Goal: Task Accomplishment & Management: Use online tool/utility

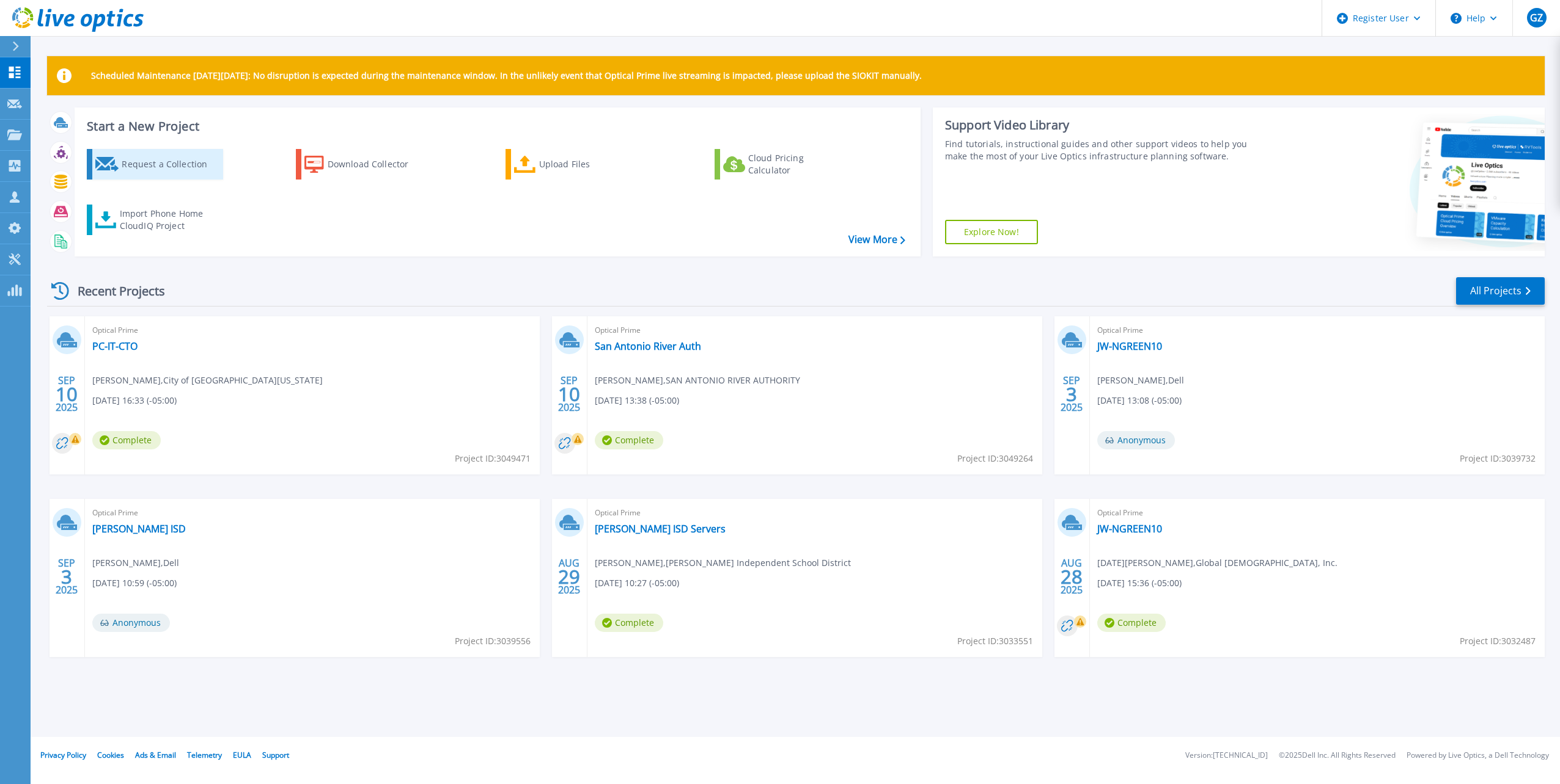
click at [200, 170] on div "Request a Collection" at bounding box center [171, 164] width 98 height 24
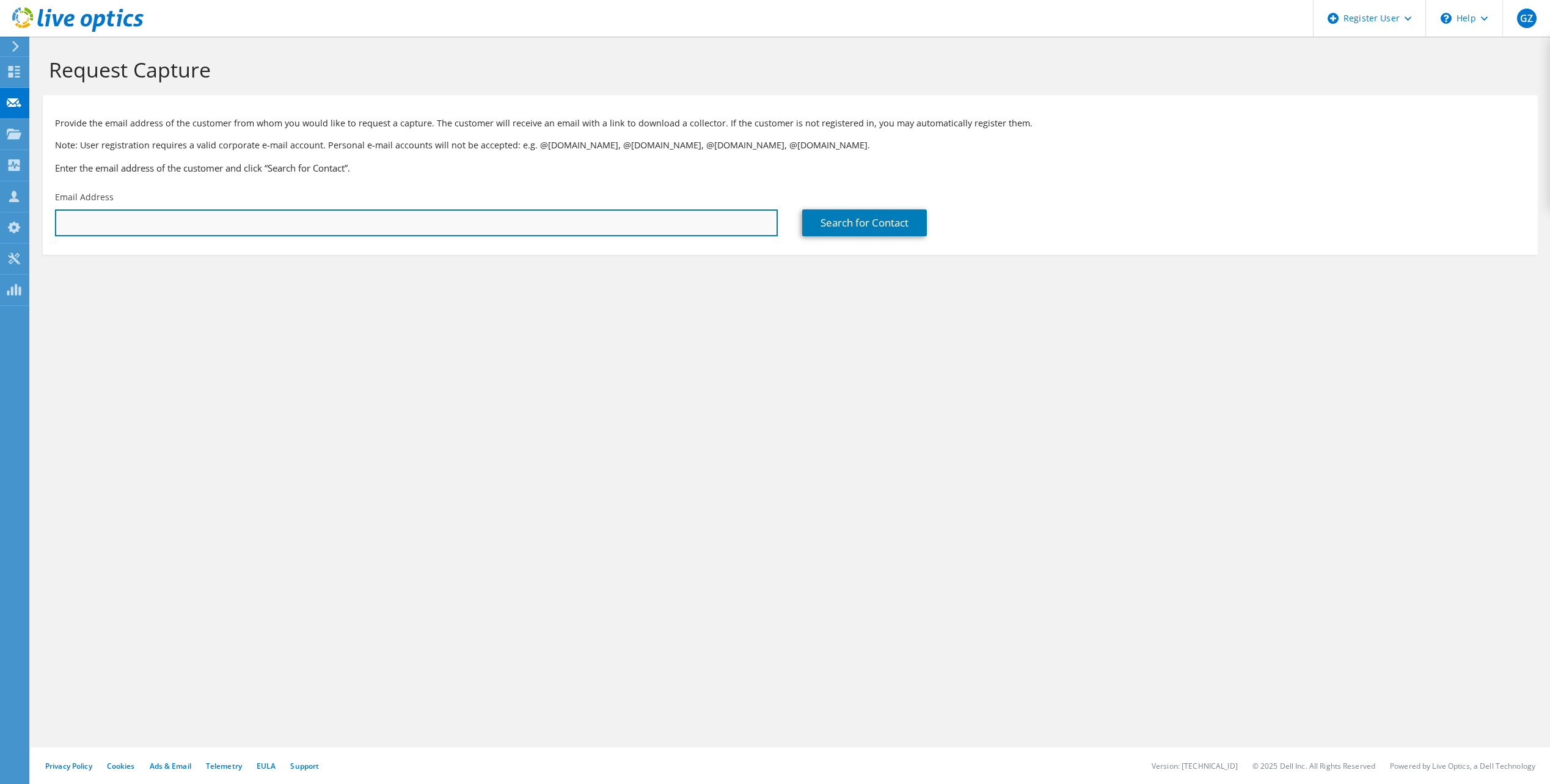
click at [405, 228] on input "text" at bounding box center [417, 223] width 722 height 27
paste input "[PERSON_NAME][EMAIL_ADDRESS][PERSON_NAME][DOMAIN_NAME]"
type input "[PERSON_NAME][EMAIL_ADDRESS][PERSON_NAME][DOMAIN_NAME]"
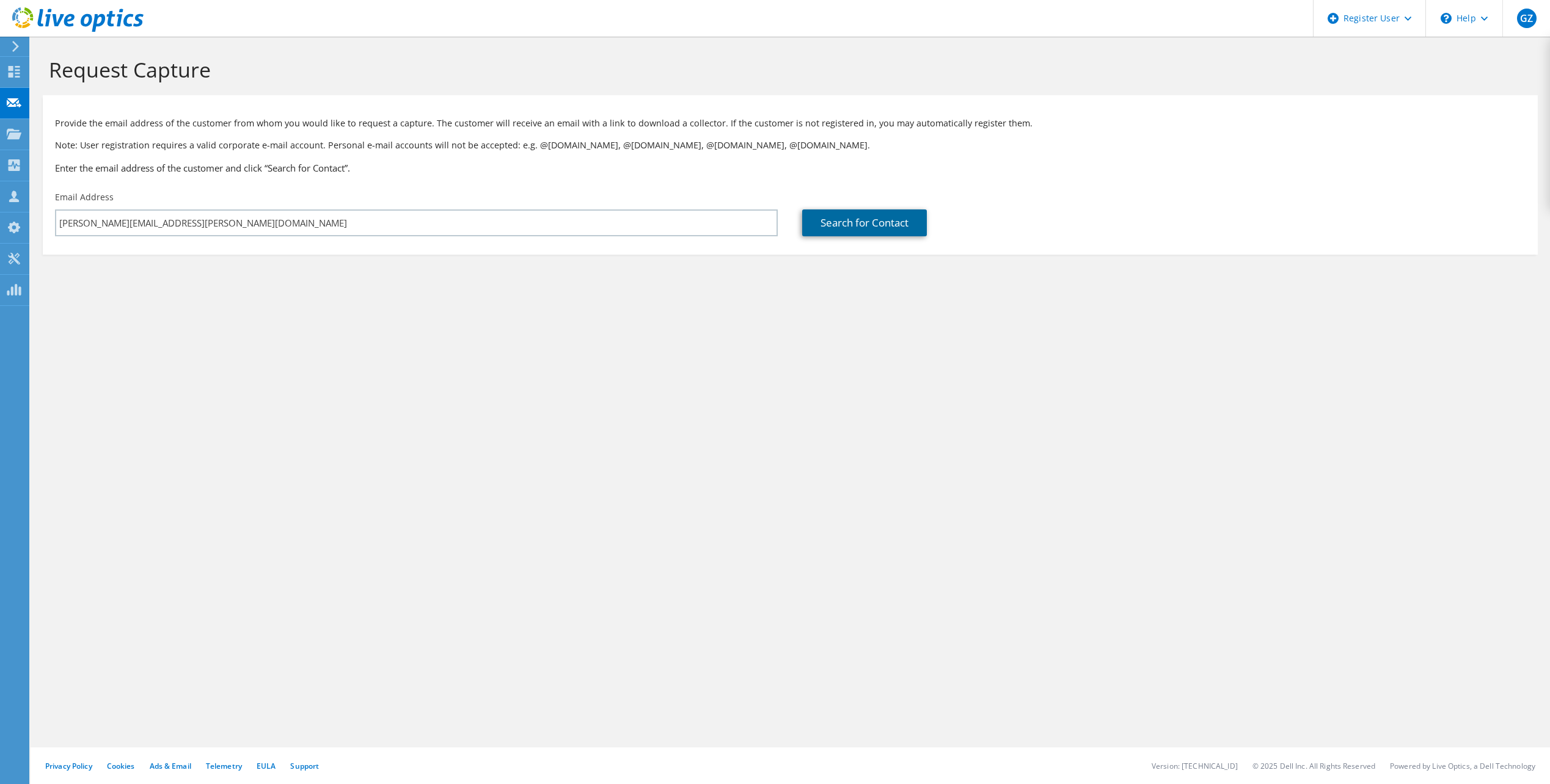
click at [895, 228] on link "Search for Contact" at bounding box center [865, 223] width 125 height 27
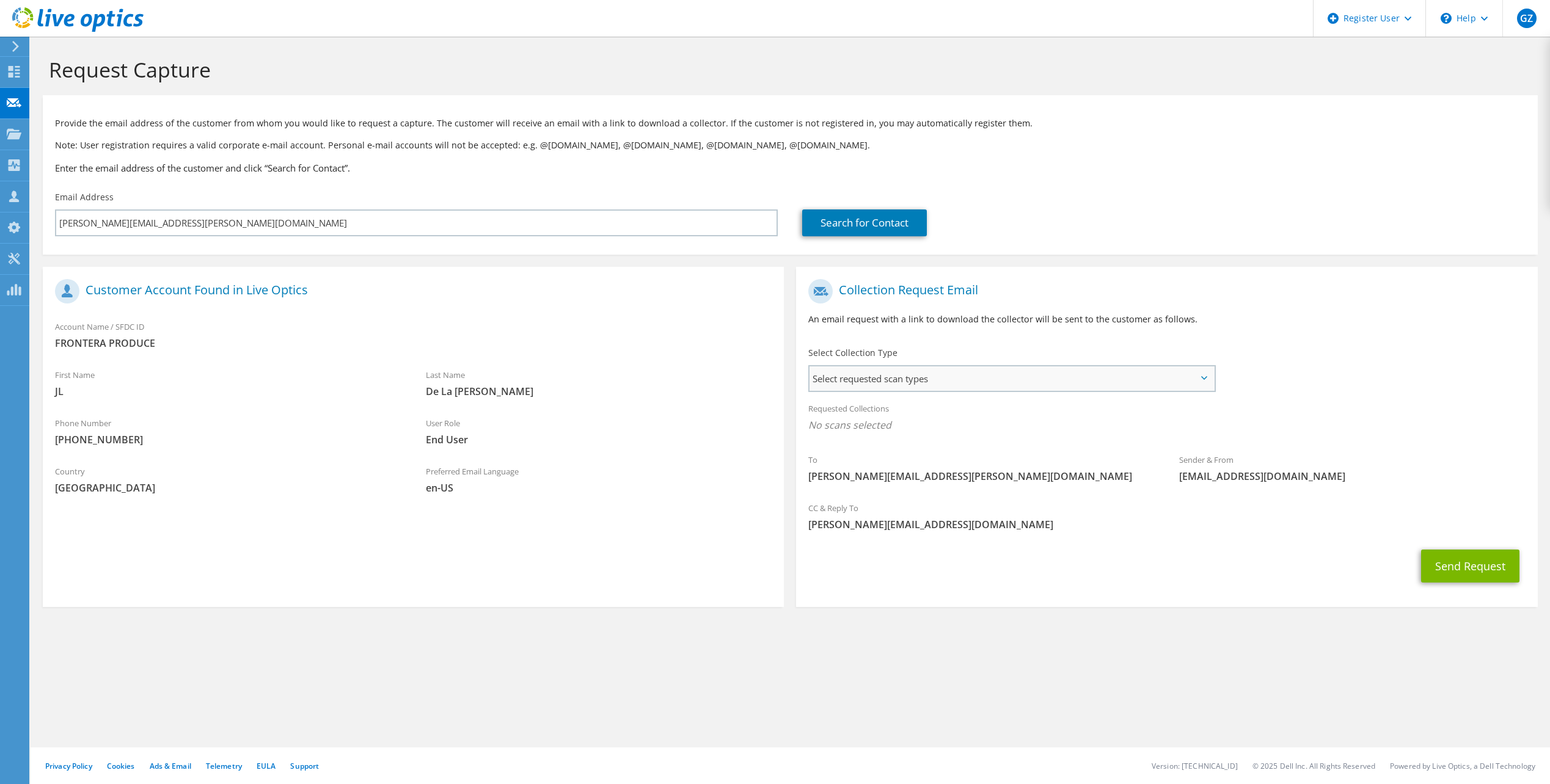
click at [1055, 380] on span "Select requested scan types" at bounding box center [1011, 379] width 404 height 24
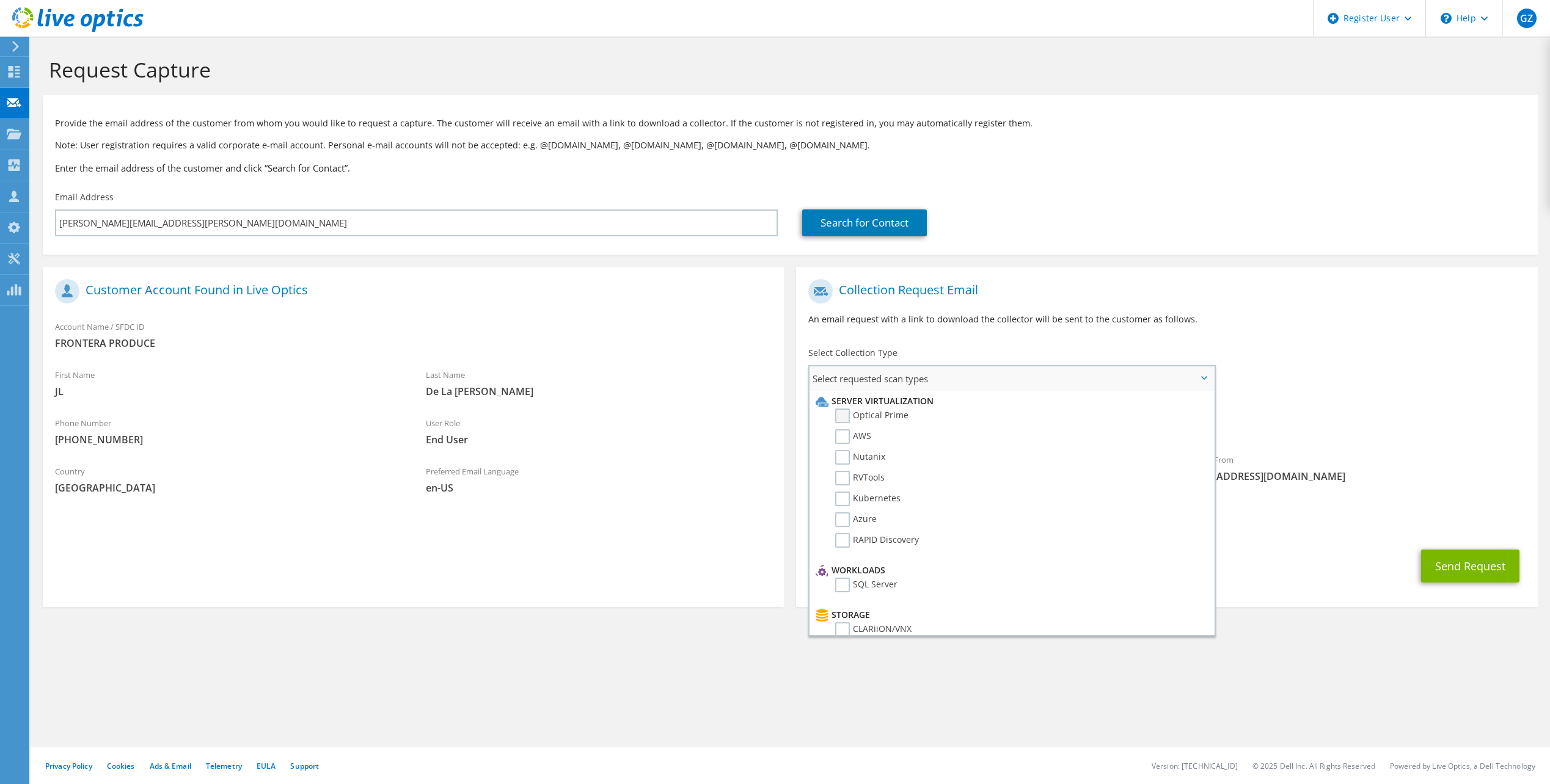
click at [877, 411] on label "Optical Prime" at bounding box center [872, 416] width 74 height 15
click at [0, 0] on input "Optical Prime" at bounding box center [0, 0] width 0 height 0
click at [1441, 473] on span "[EMAIL_ADDRESS][DOMAIN_NAME]" at bounding box center [1352, 480] width 346 height 13
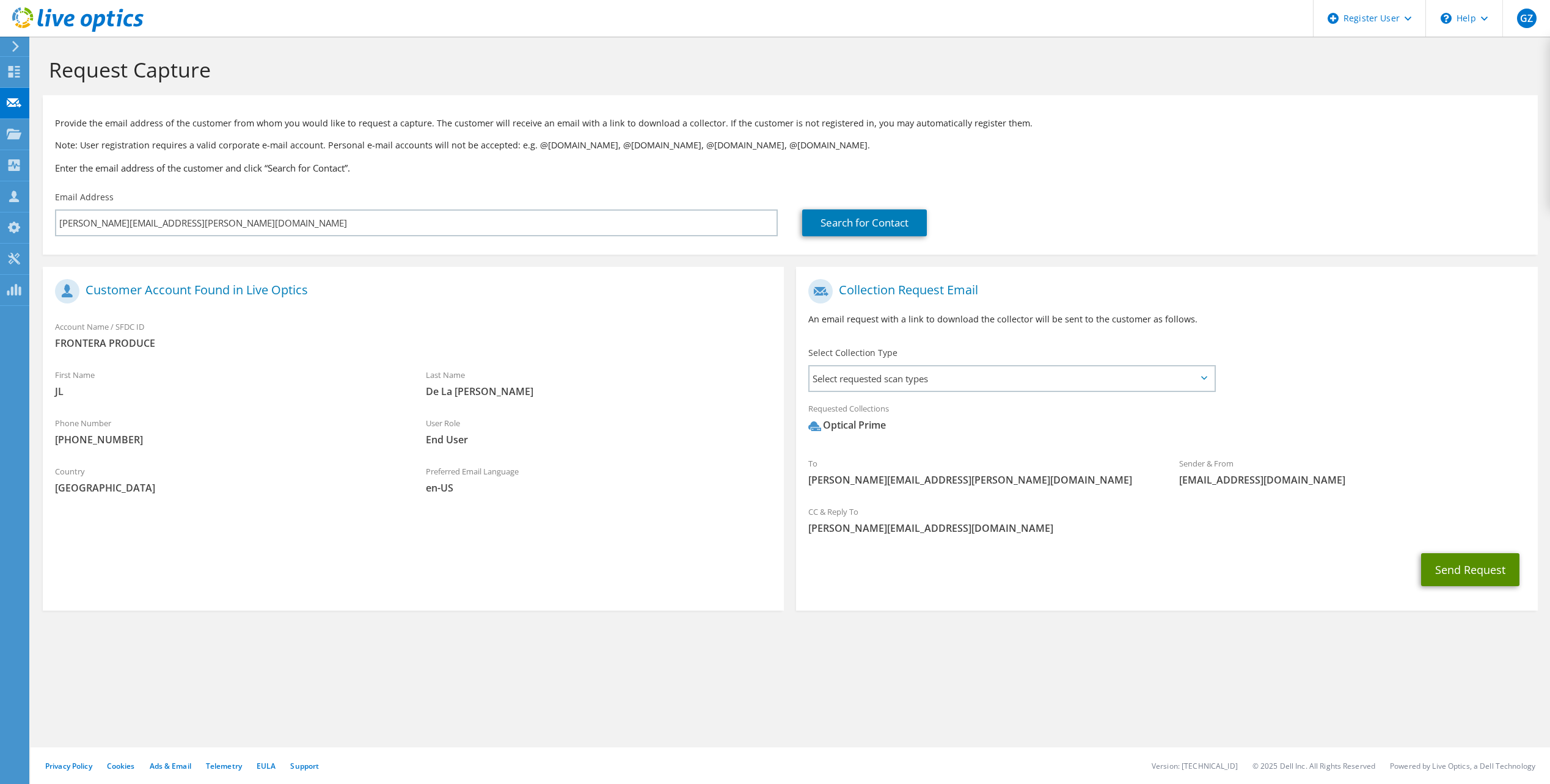
click at [1465, 571] on button "Send Request" at bounding box center [1470, 570] width 98 height 33
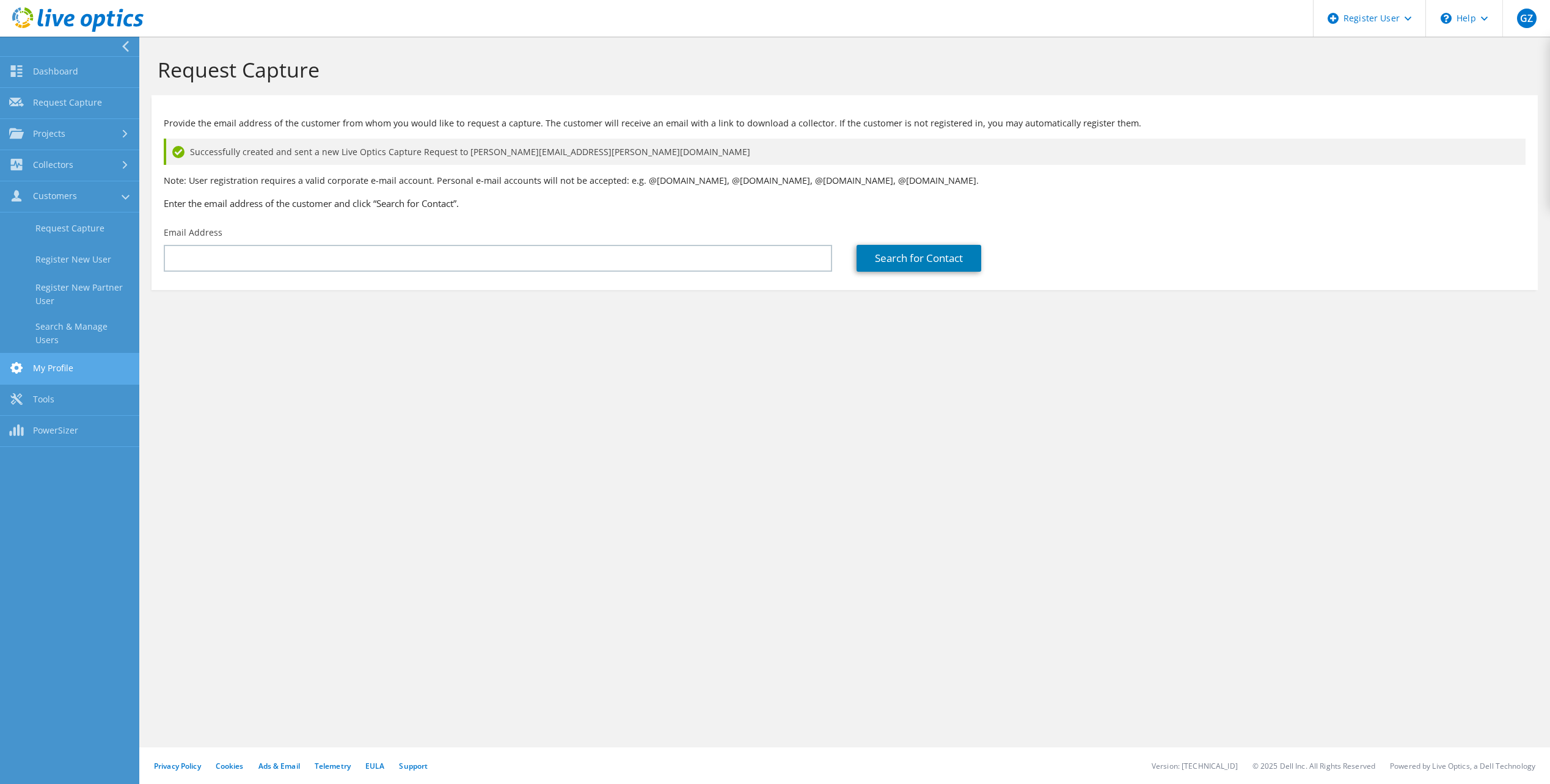
click at [66, 356] on link "My Profile" at bounding box center [70, 369] width 139 height 31
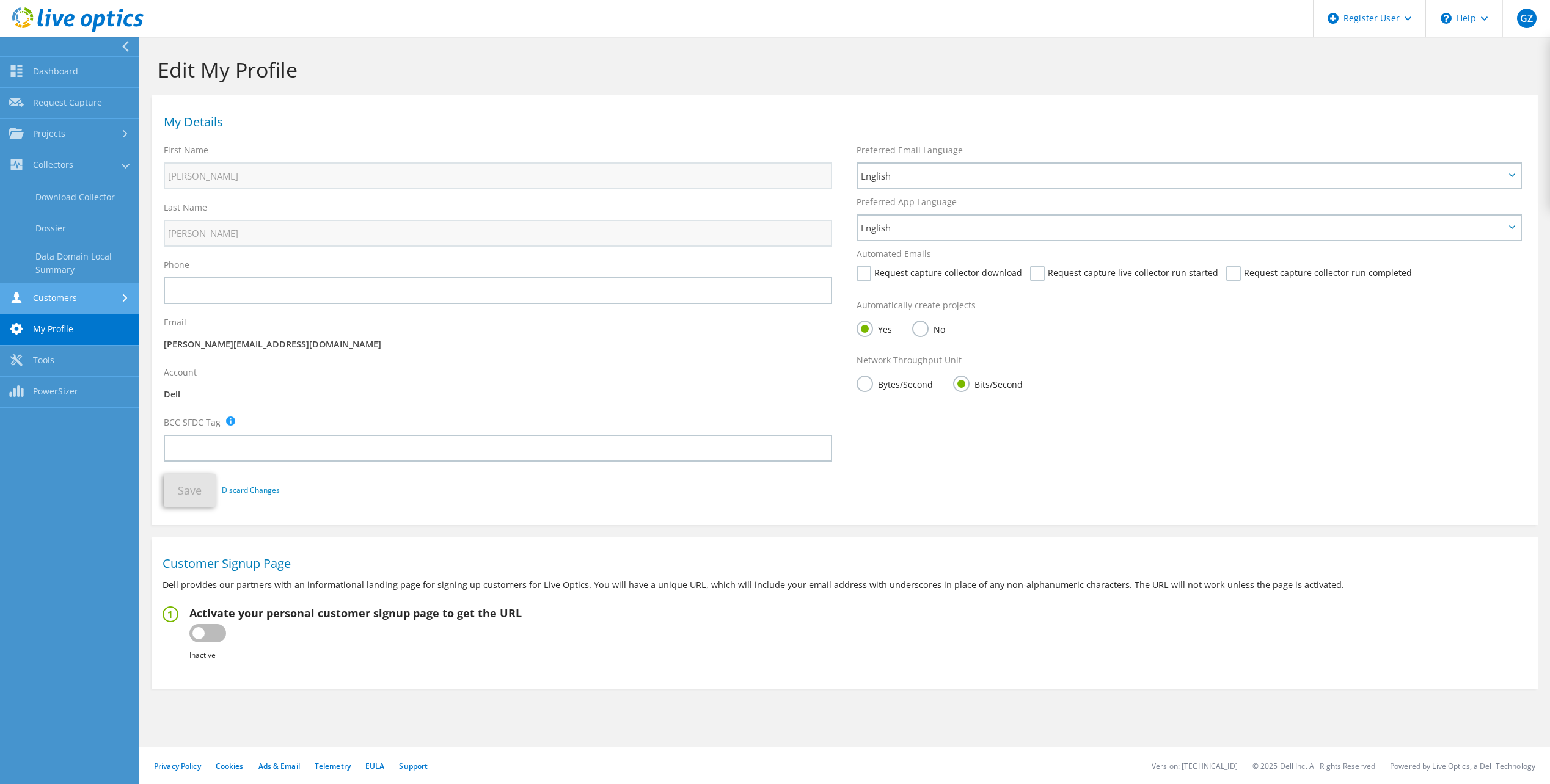
click at [42, 289] on link "Customers" at bounding box center [70, 299] width 139 height 31
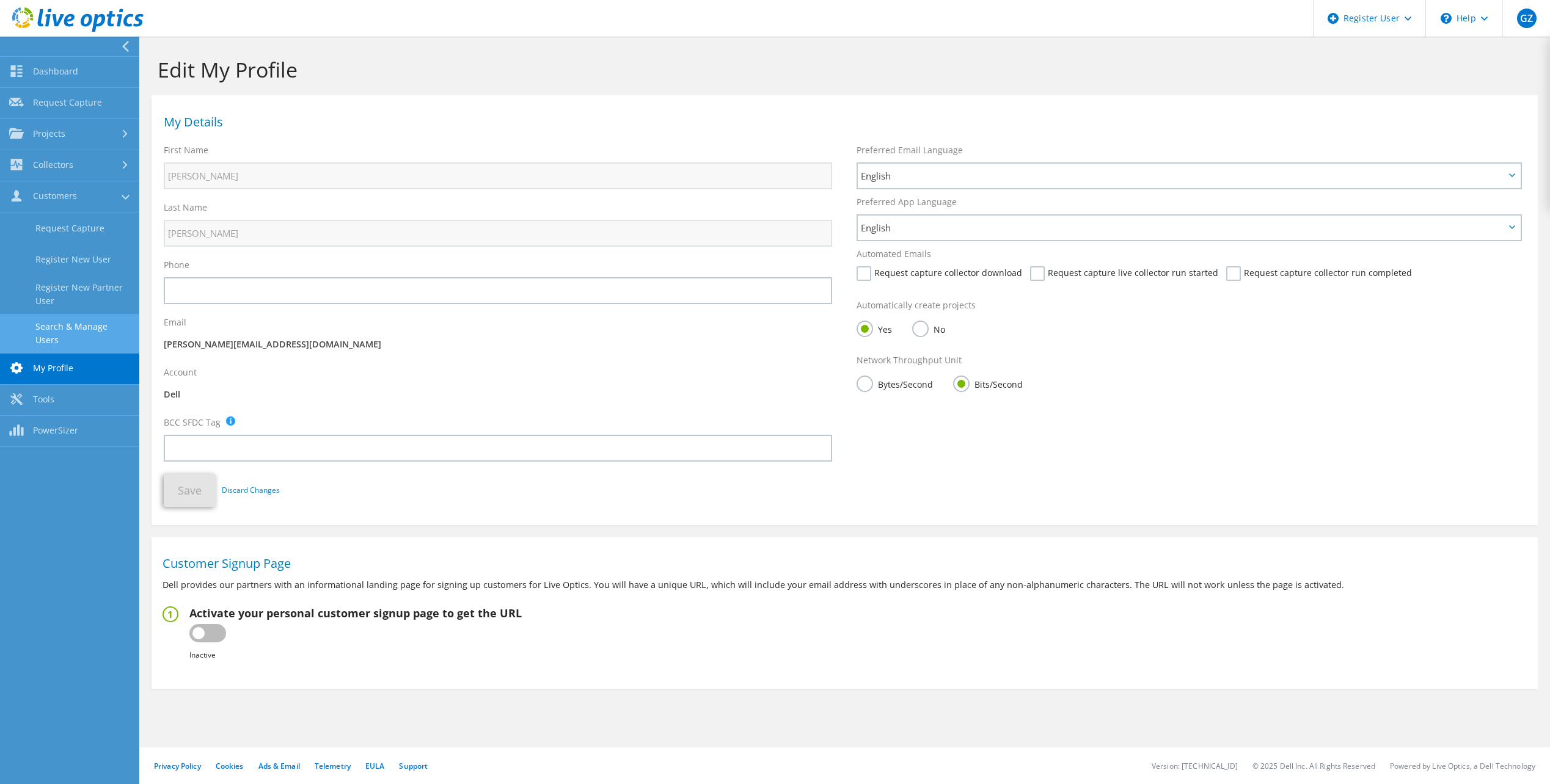
click at [86, 328] on link "Search & Manage Users" at bounding box center [70, 333] width 139 height 39
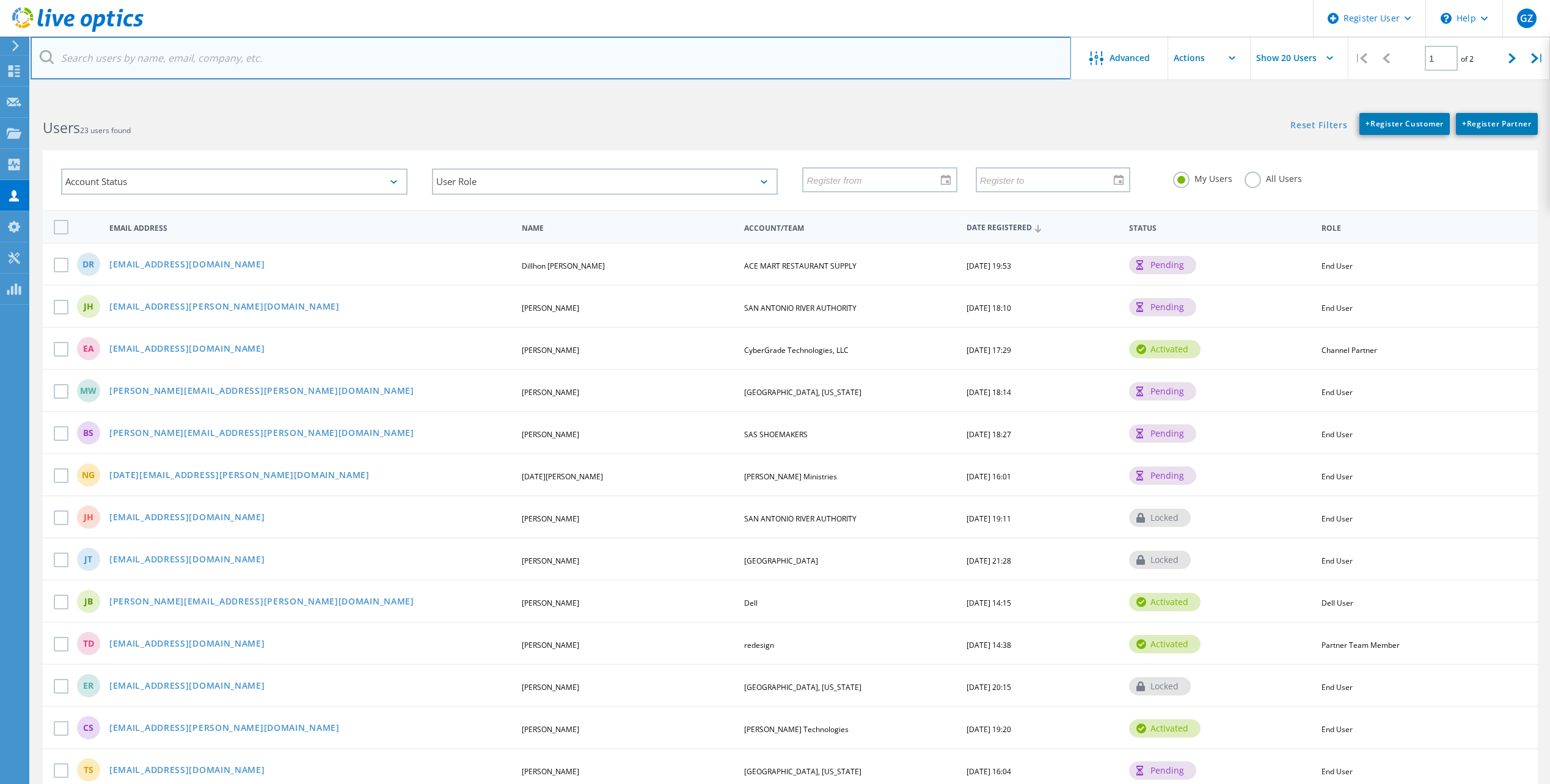
click at [184, 56] on input "text" at bounding box center [551, 58] width 1040 height 43
paste input "juan.delacruz@fronteraproduce.com"
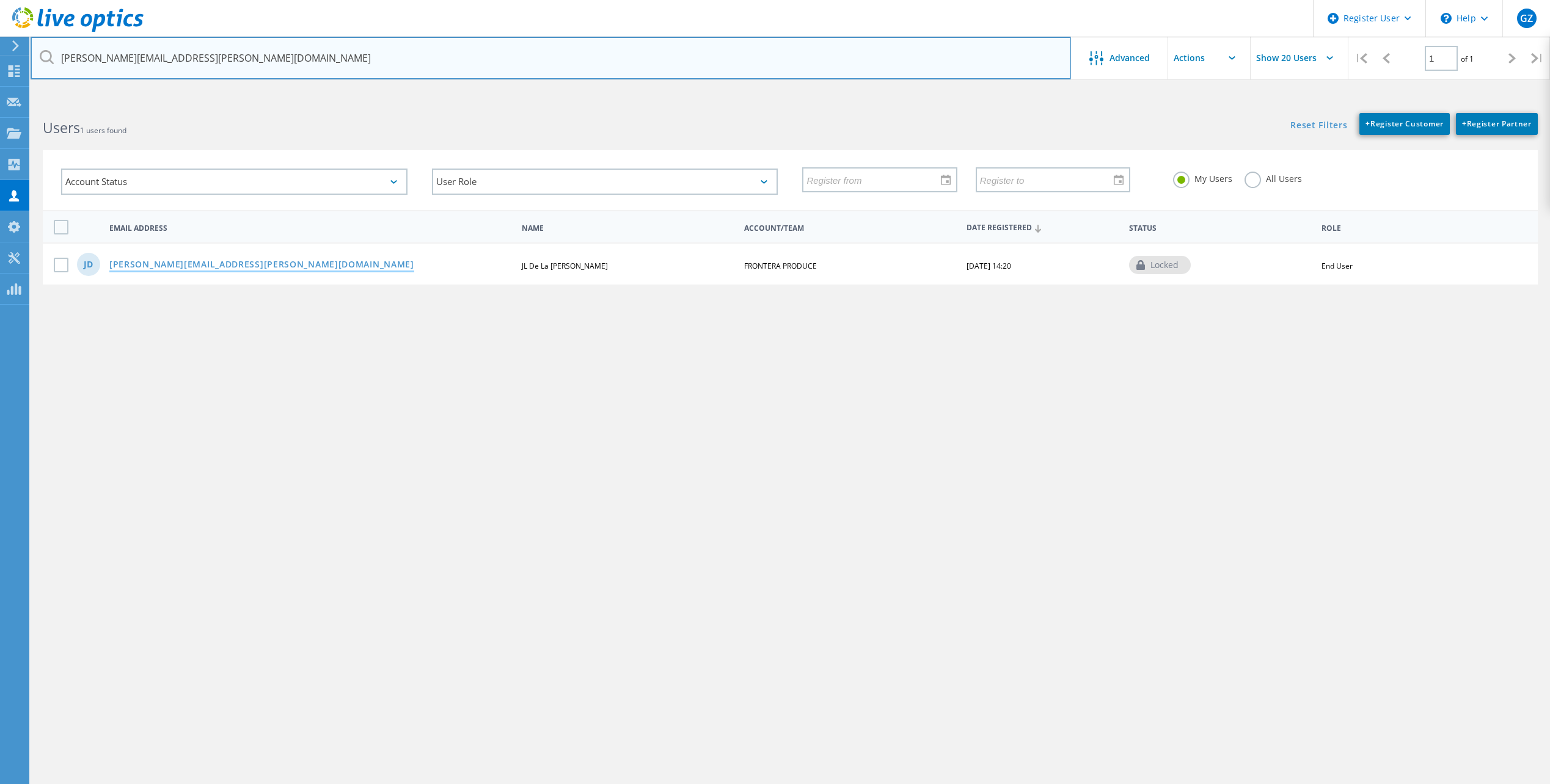
type input "juan.delacruz@fronteraproduce.com"
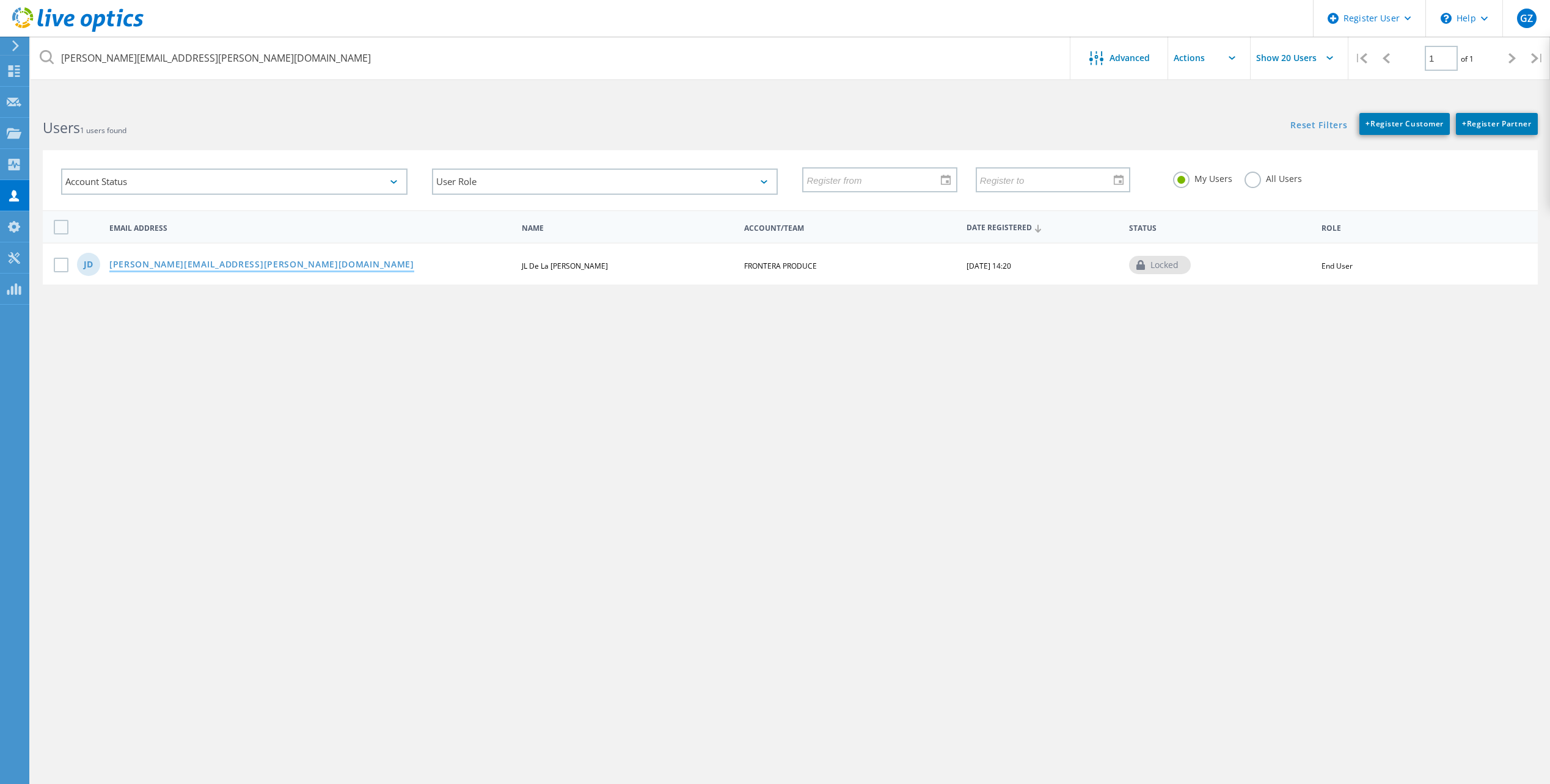
click at [250, 262] on link "juan.delacruz@fronteraproduce.com" at bounding box center [262, 265] width 305 height 10
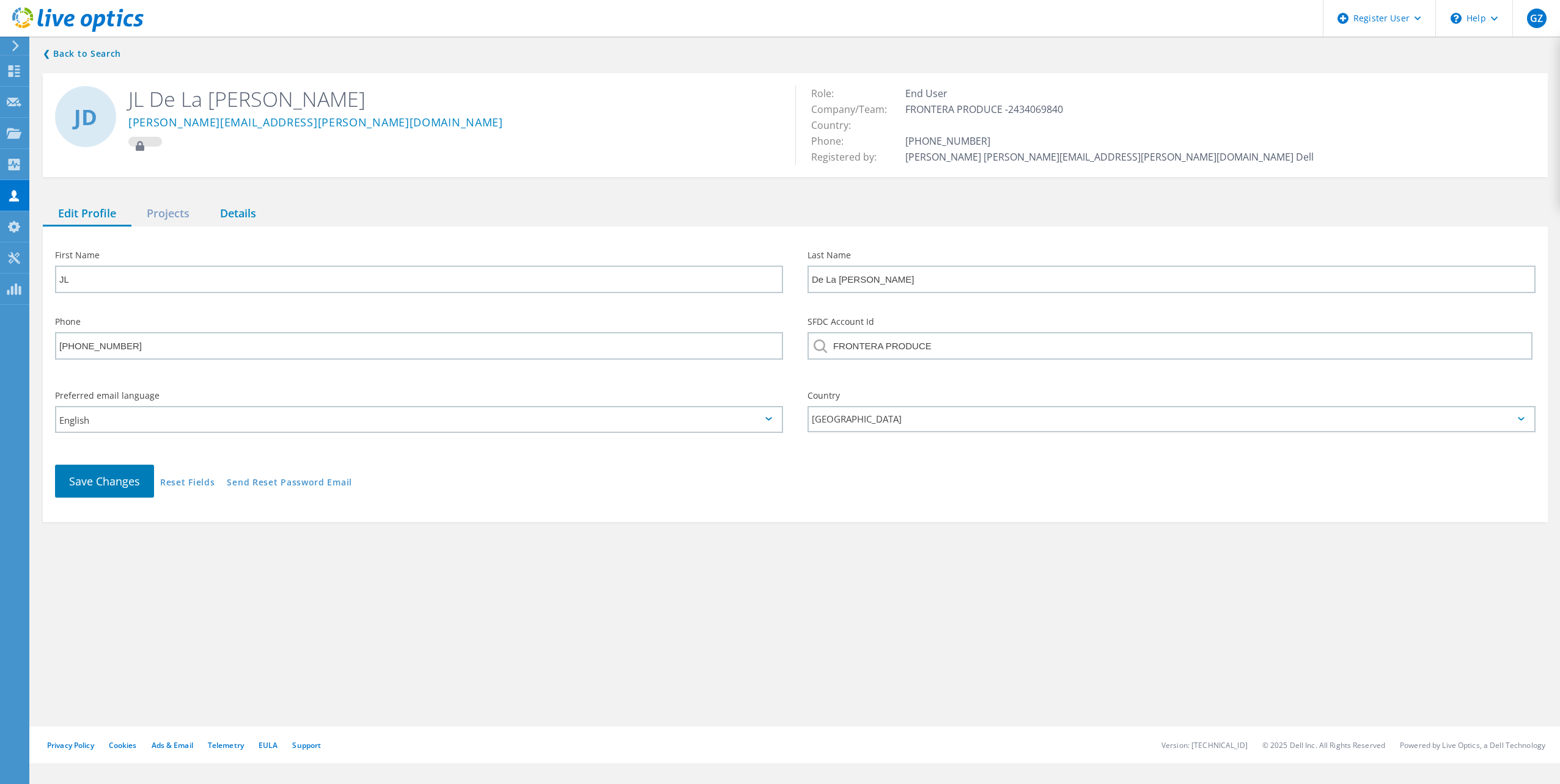
click at [249, 215] on div "Details" at bounding box center [238, 214] width 66 height 25
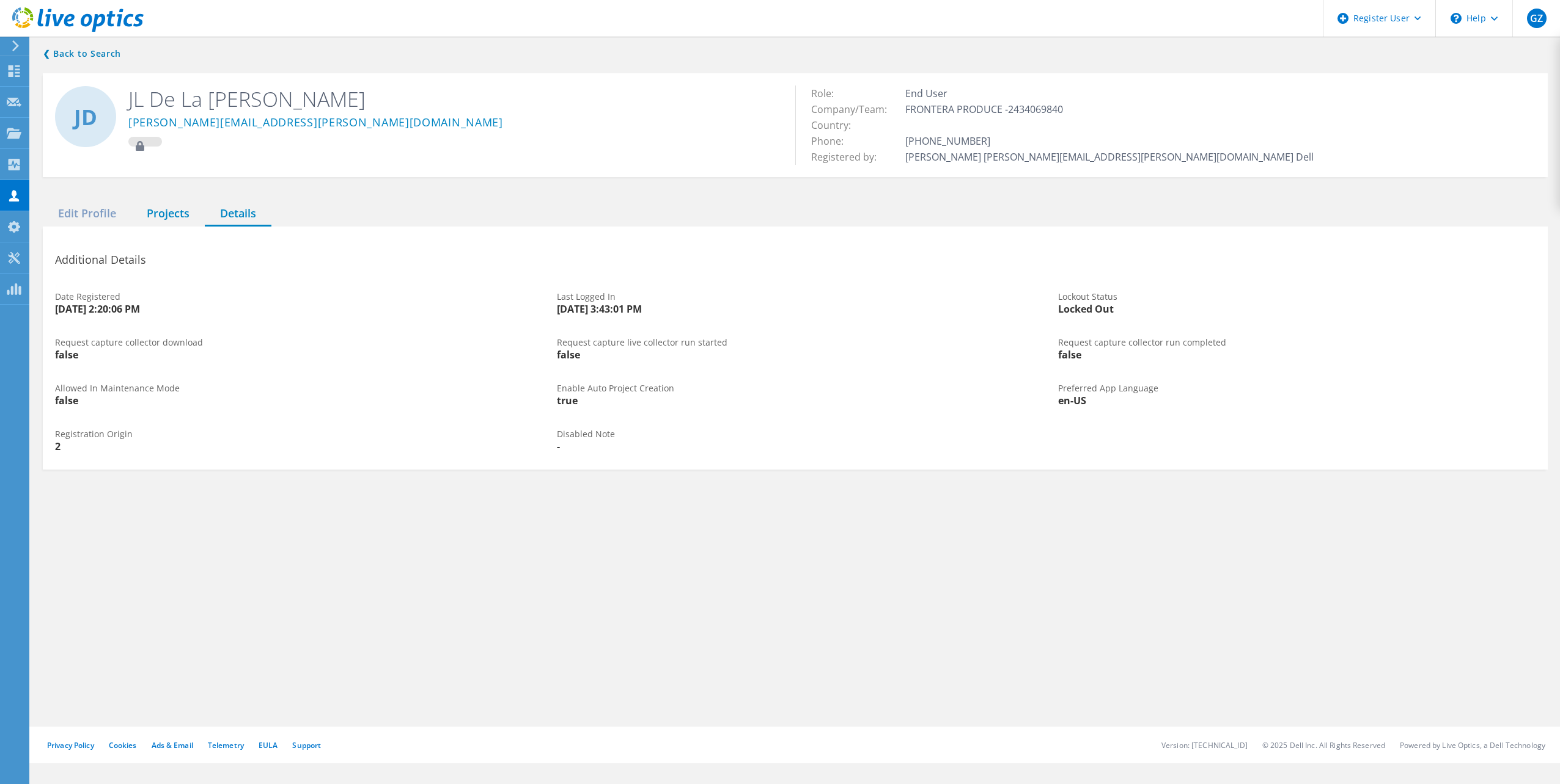
click at [163, 217] on div "Projects" at bounding box center [168, 214] width 74 height 25
